Goal: Information Seeking & Learning: Find specific fact

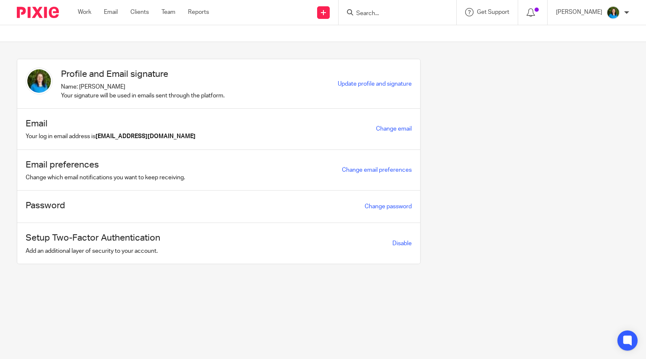
click at [374, 11] on input "Search" at bounding box center [393, 14] width 76 height 8
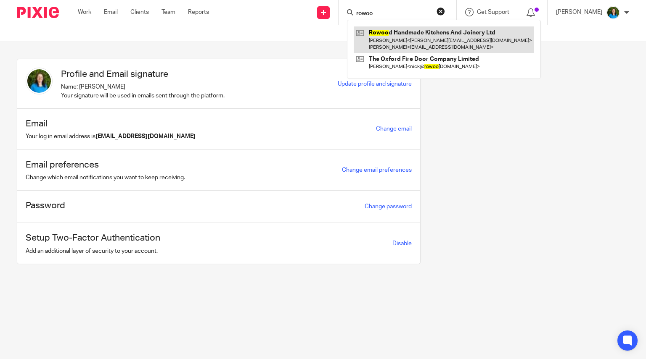
type input "rowoo"
click at [399, 38] on link at bounding box center [443, 39] width 180 height 26
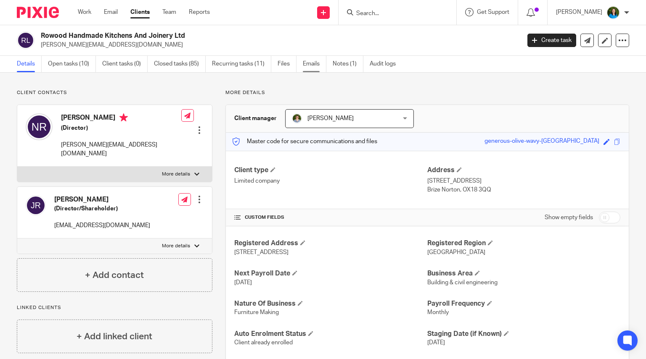
click at [314, 62] on link "Emails" at bounding box center [315, 64] width 24 height 16
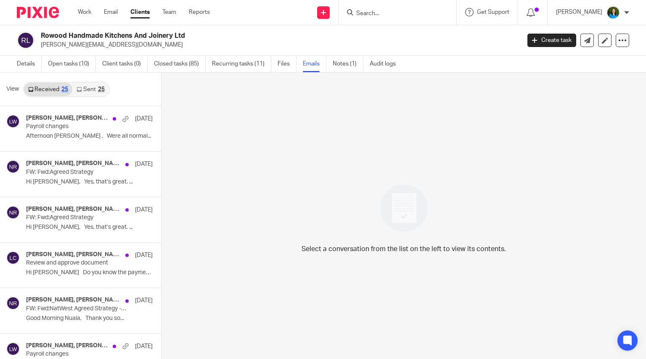
click at [98, 88] on div "25" at bounding box center [101, 90] width 7 height 6
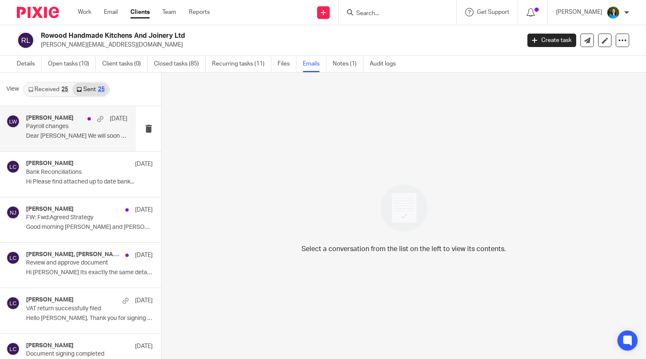
click at [70, 125] on p "Payroll changes" at bounding box center [66, 126] width 81 height 7
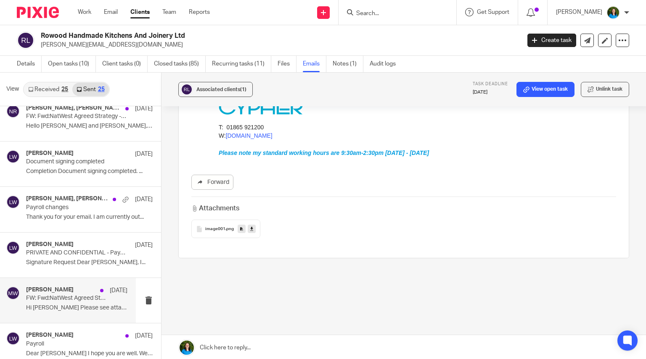
scroll to position [336, 0]
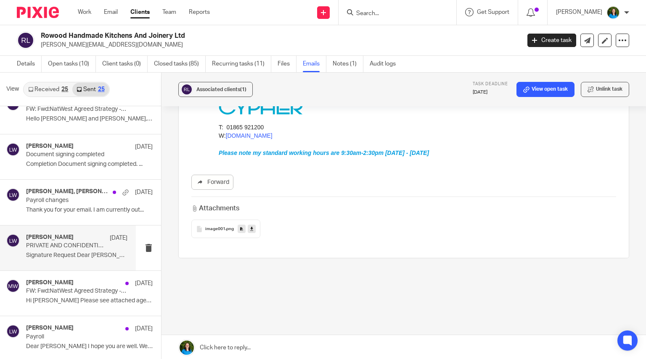
click at [69, 251] on div "Louise Williams 25 Jul PRIVATE AND CONFIDENTIAL - Payroll for Approval Signatur…" at bounding box center [76, 248] width 101 height 28
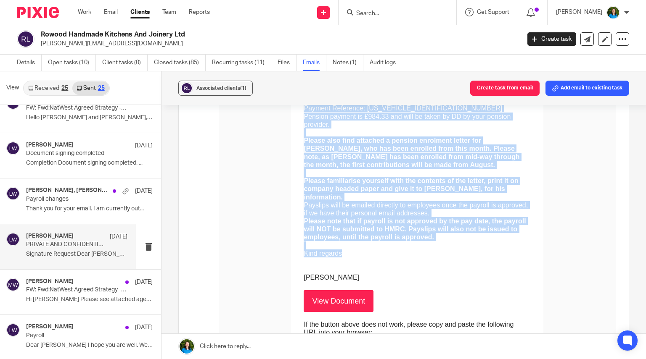
scroll to position [221, 0]
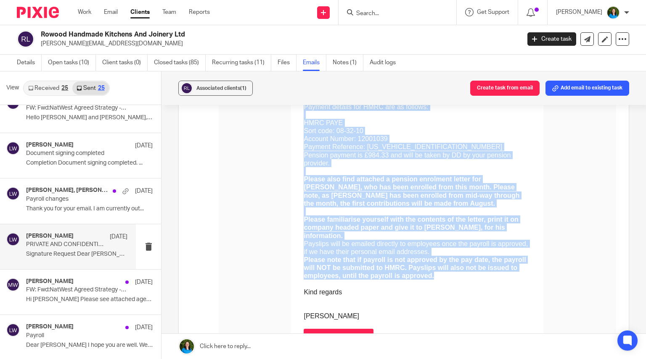
drag, startPoint x: 254, startPoint y: 42, endPoint x: 516, endPoint y: 234, distance: 324.7
click at [516, 234] on td "Dear Nick, I hope you are well. The July 2025 payroll documents for Rowood Hand…" at bounding box center [416, 173] width 227 height 293
copy td "Dear Nick, I hope you are well. The July 2025 payroll documents for Rowood Hand…"
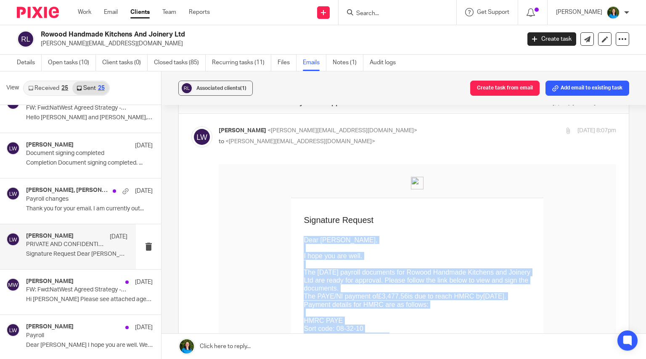
scroll to position [0, 0]
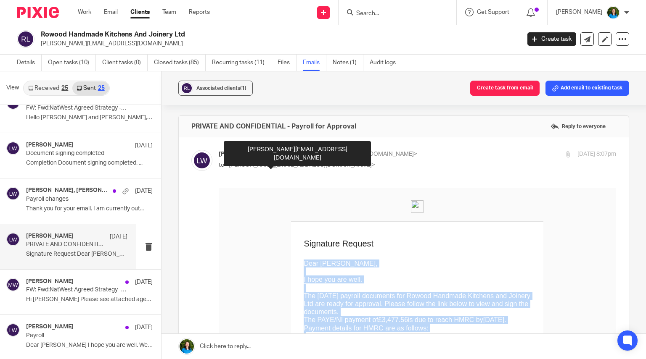
click at [408, 316] on span "is due to reach HMRC by" at bounding box center [445, 319] width 75 height 7
